Goal: Task Accomplishment & Management: Use online tool/utility

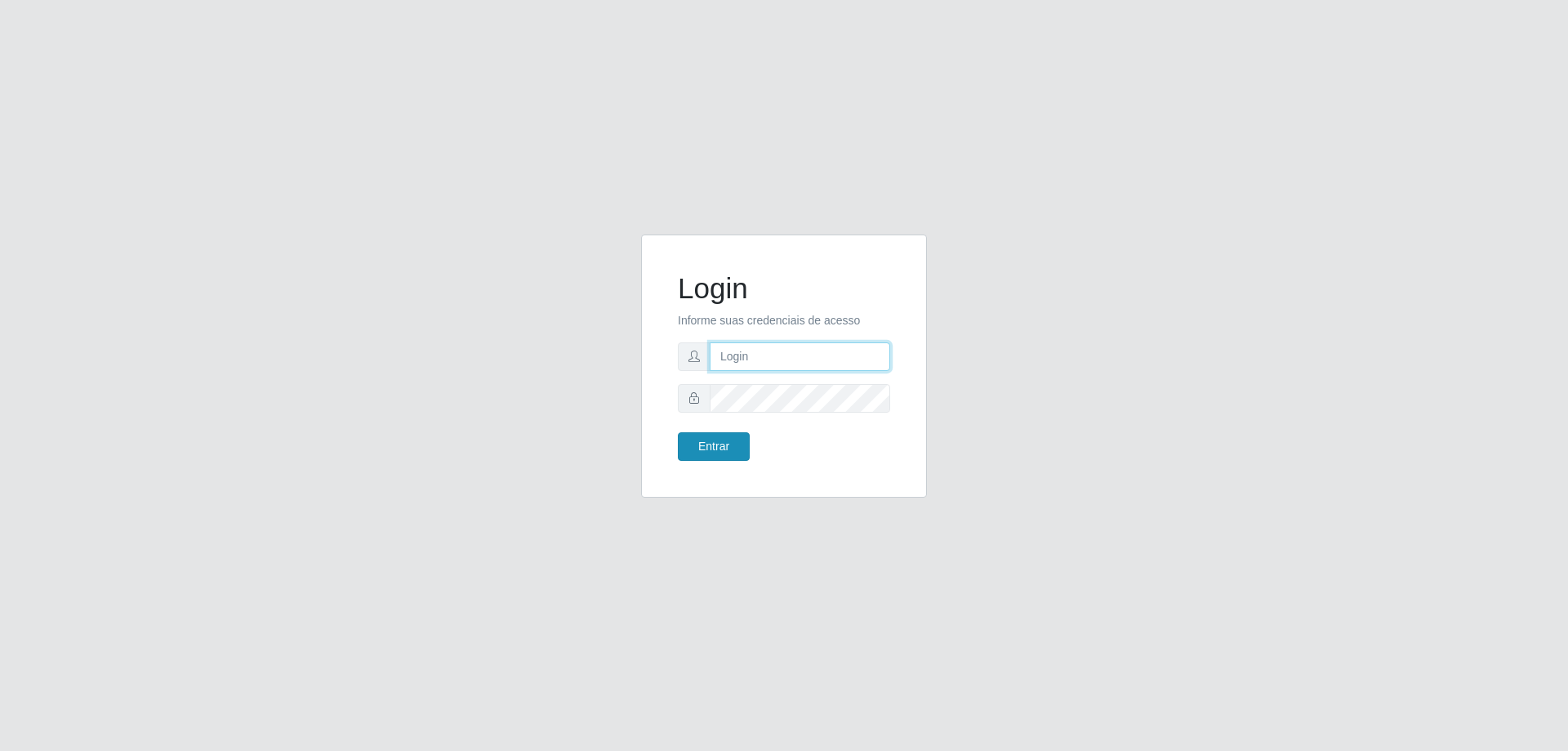
type input "[EMAIL_ADDRESS][DOMAIN_NAME]"
click at [740, 447] on button "Entrar" at bounding box center [714, 446] width 72 height 29
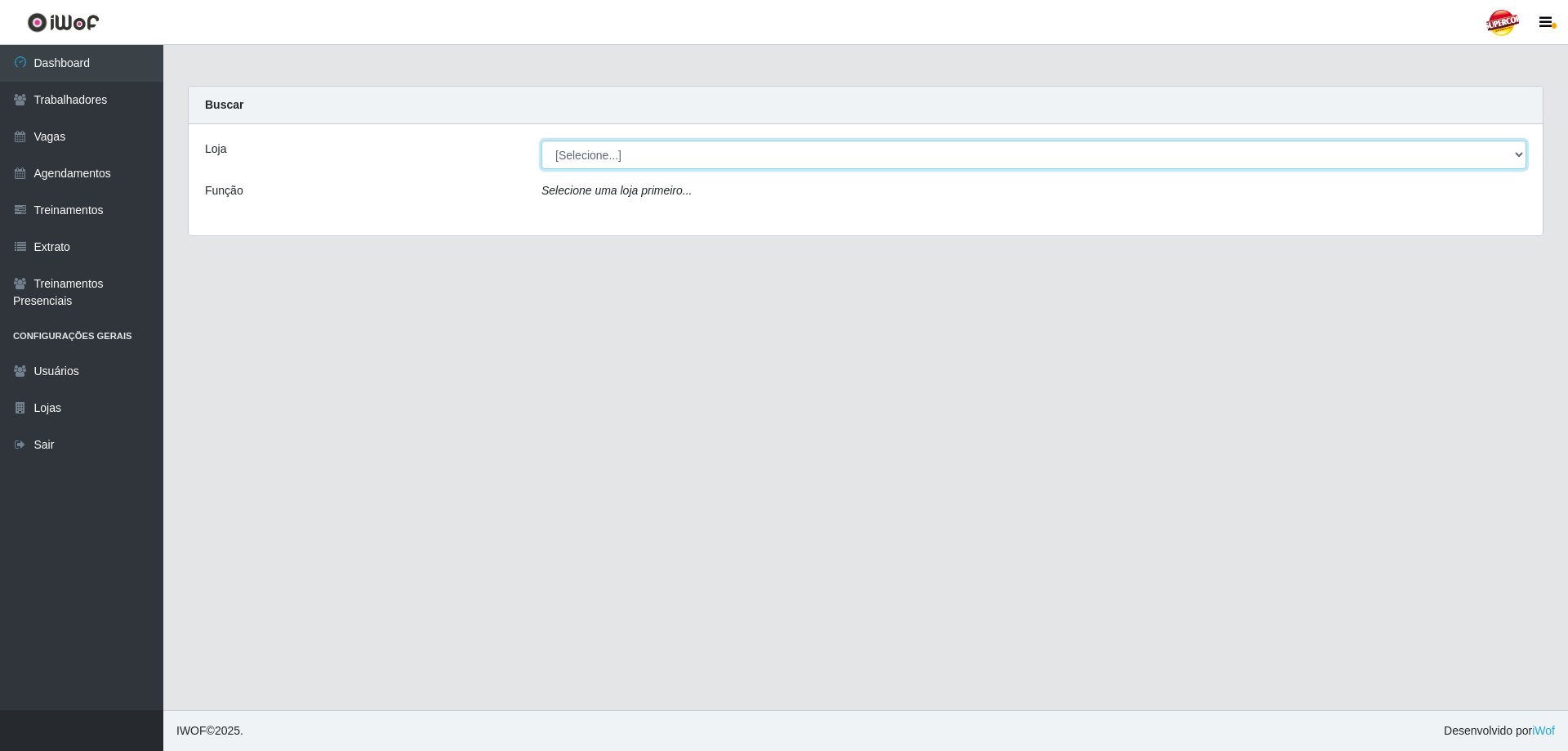
click at [586, 160] on select "[Selecione...] Supercop - [GEOGRAPHIC_DATA]" at bounding box center [1034, 154] width 985 height 29
select select "522"
click at [541, 140] on select "[Selecione...] Supercop - [GEOGRAPHIC_DATA]" at bounding box center [1034, 154] width 985 height 29
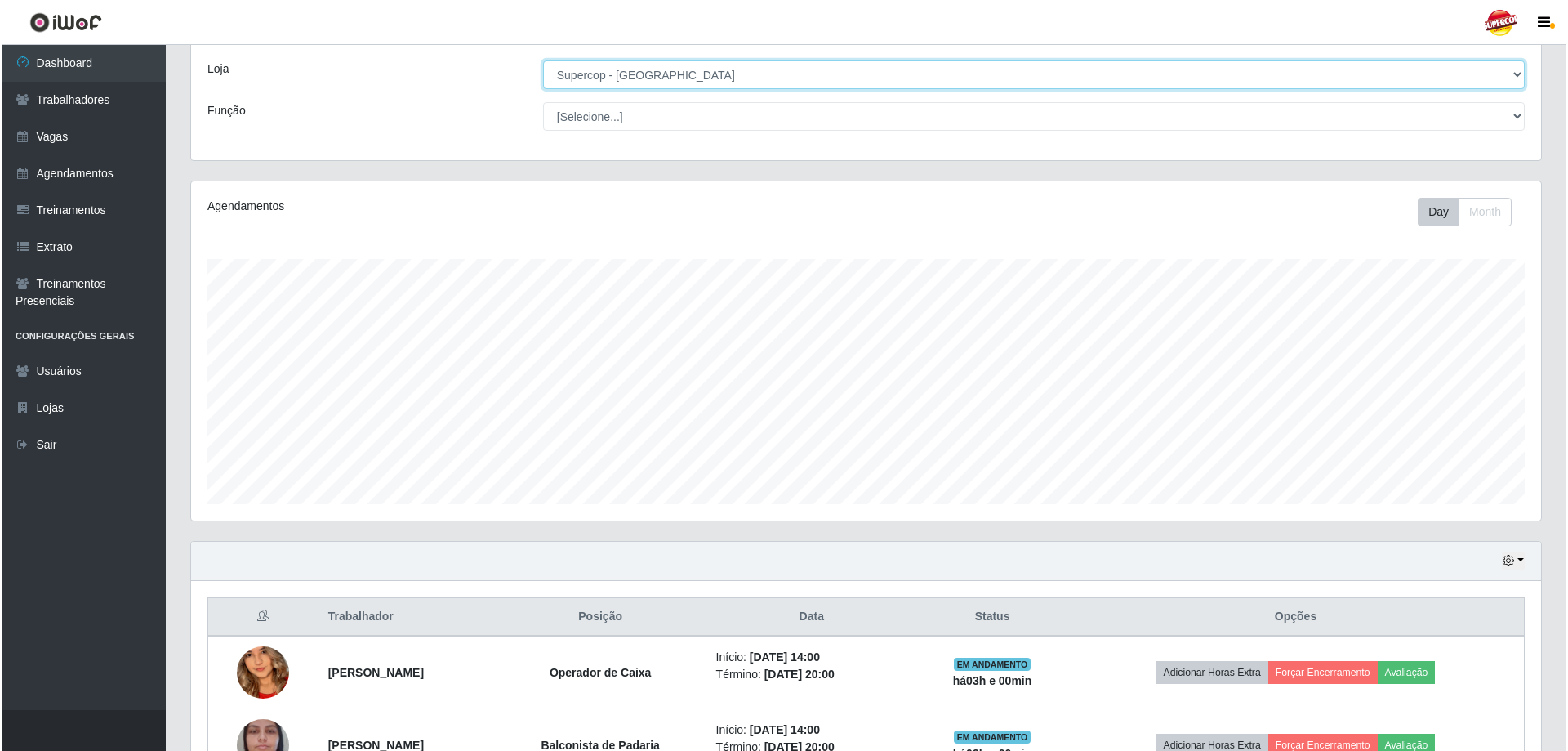
scroll to position [189, 0]
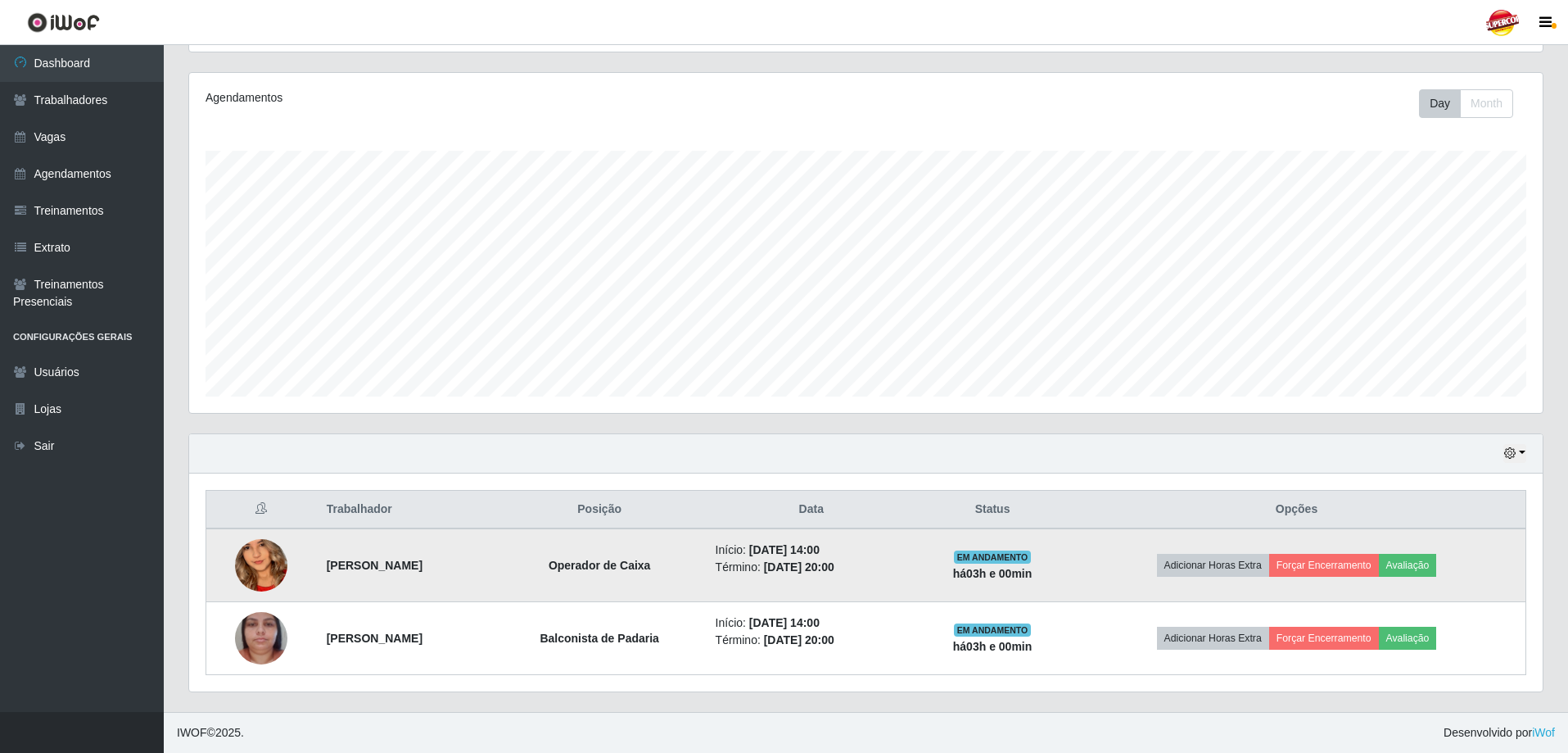
click at [259, 573] on img at bounding box center [261, 565] width 53 height 113
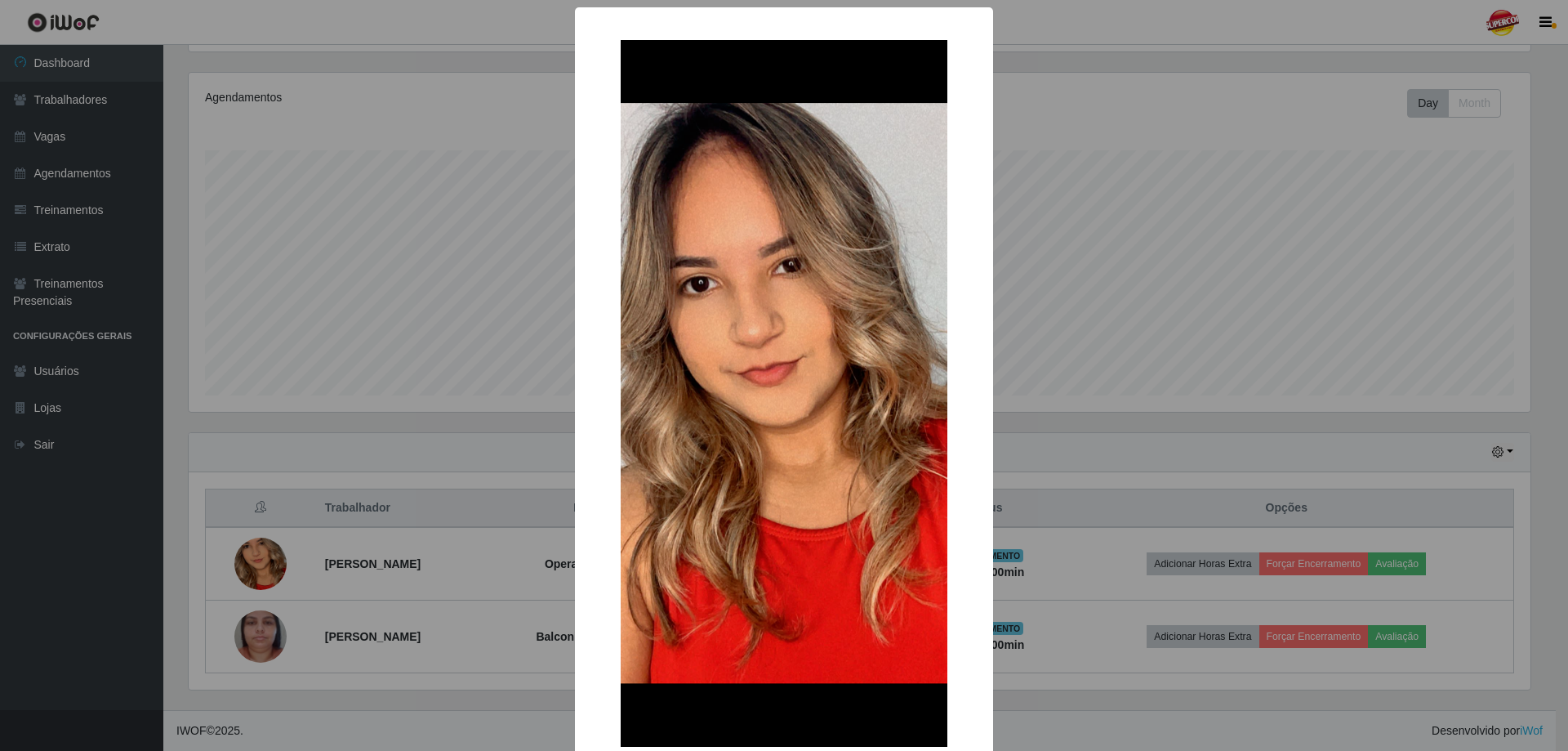
click at [1017, 242] on div "× OK Cancel" at bounding box center [784, 376] width 1568 height 751
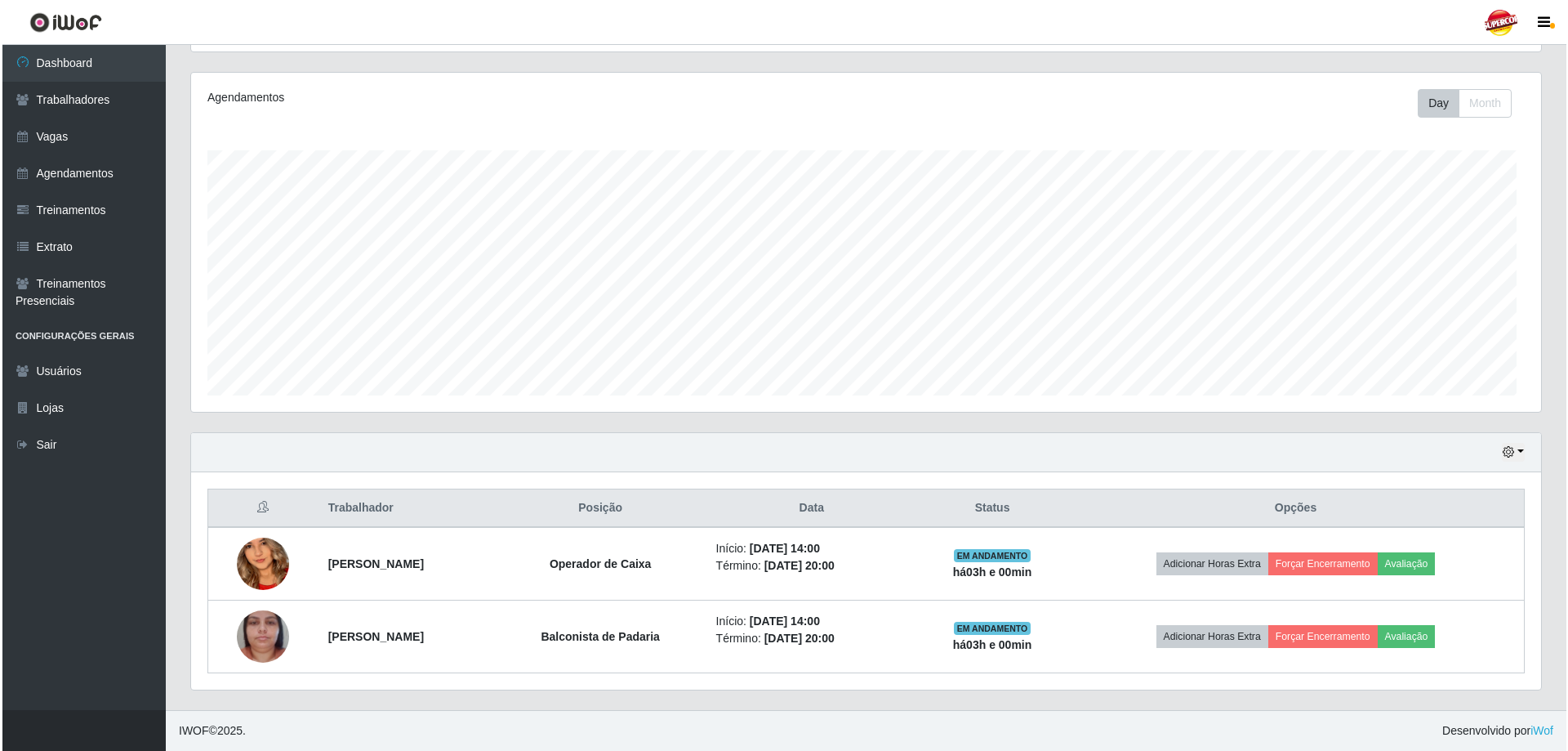
scroll to position [339, 1350]
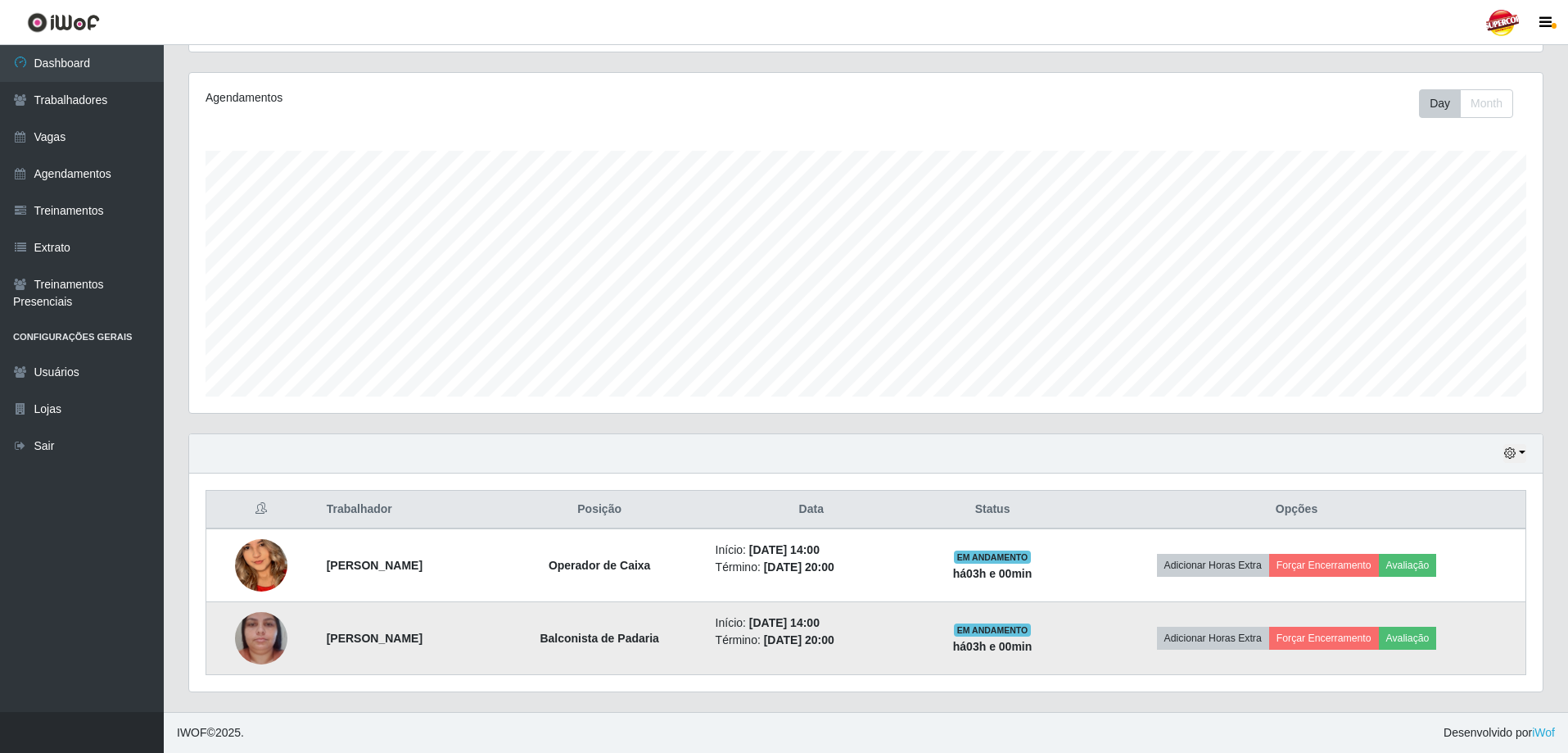
click at [266, 639] on img at bounding box center [261, 638] width 53 height 93
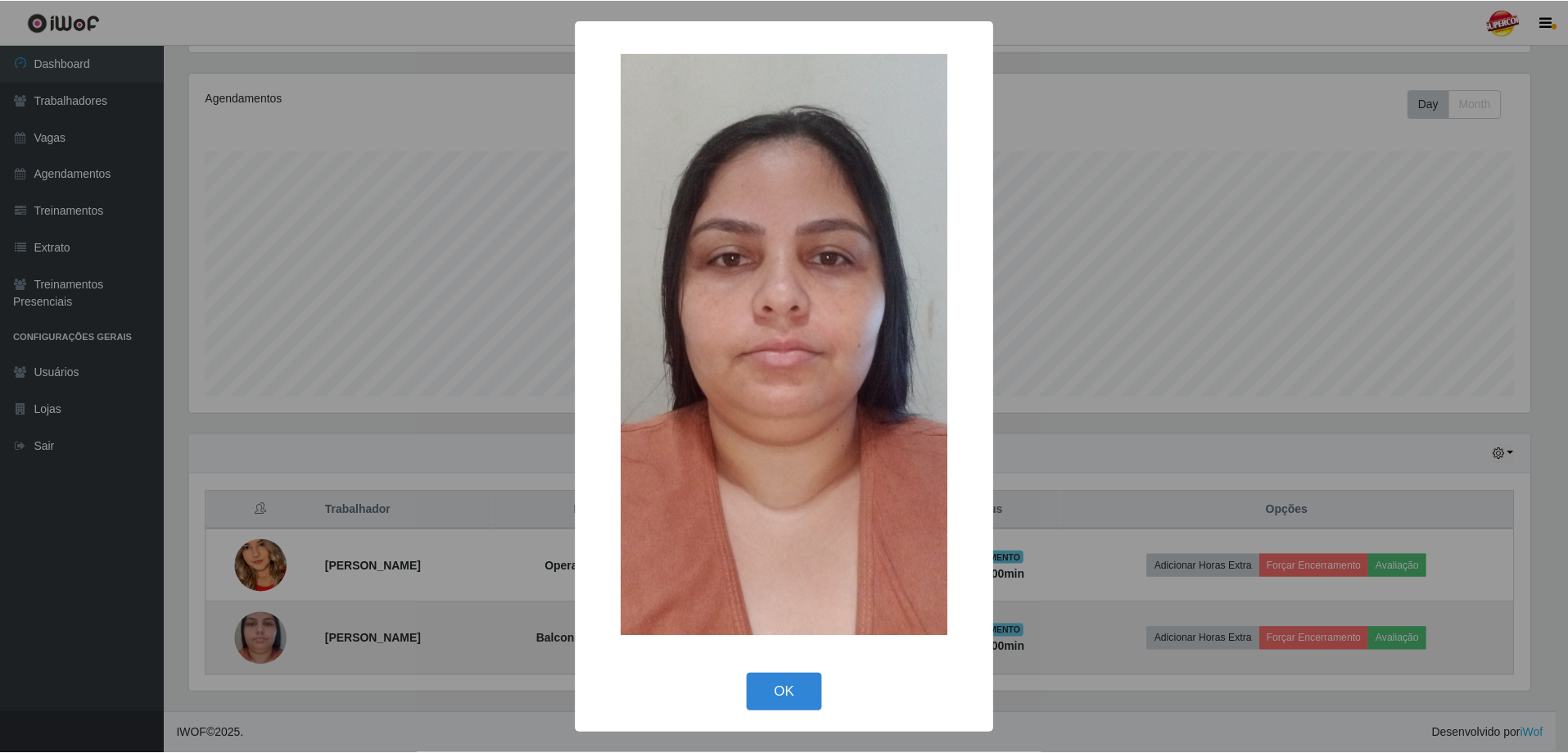
scroll to position [340, 1346]
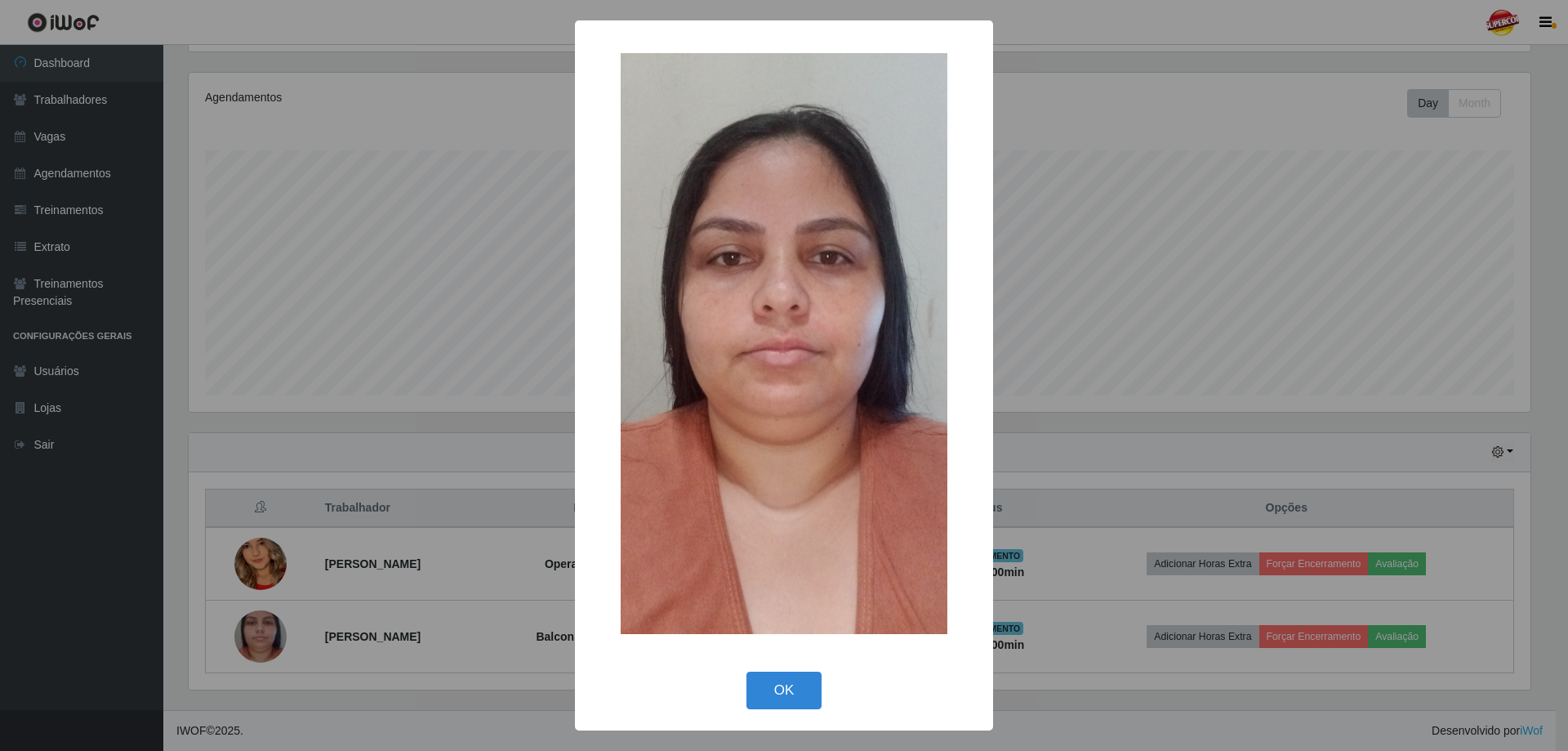
click at [538, 386] on div "× OK Cancel" at bounding box center [784, 376] width 1568 height 751
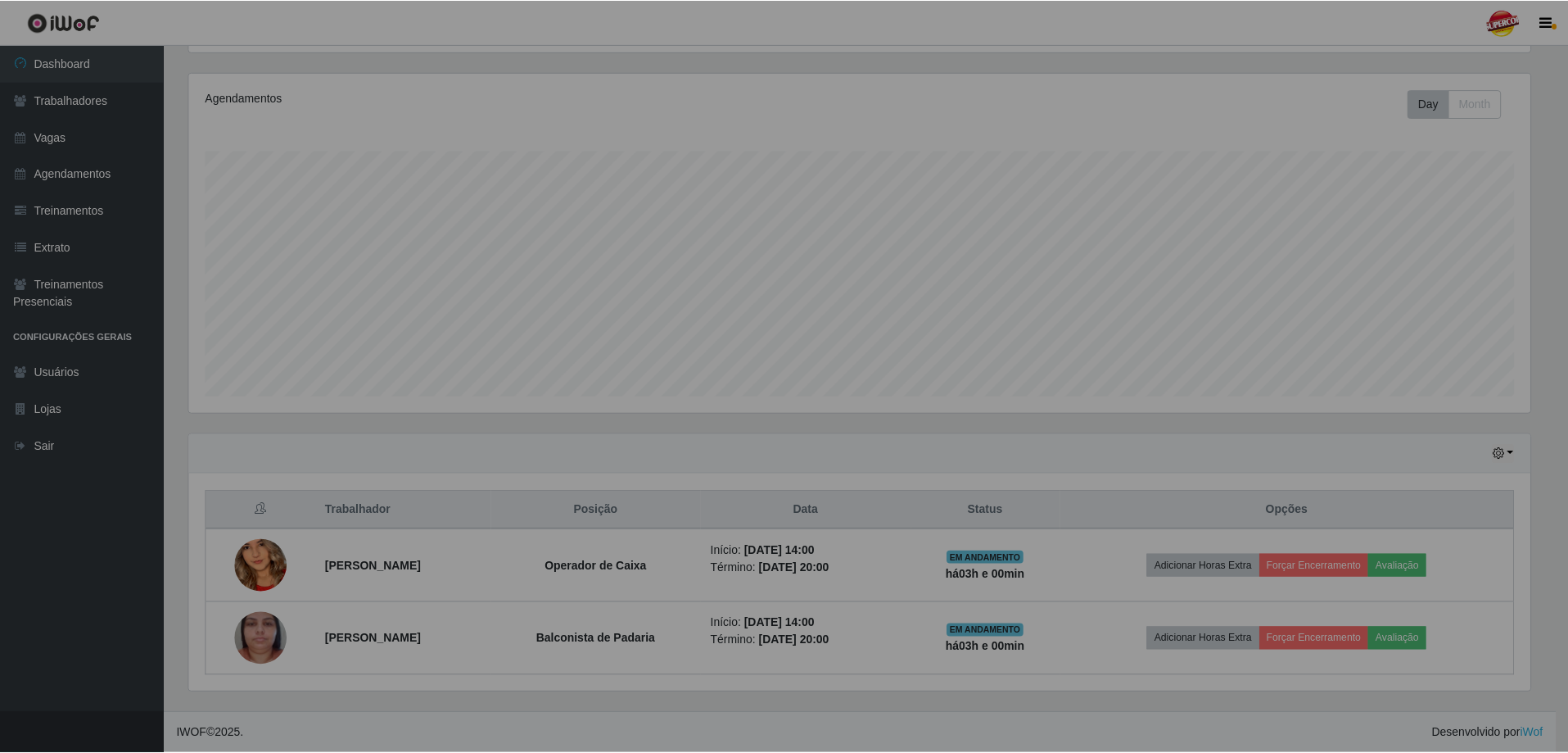
scroll to position [340, 1353]
